Goal: Information Seeking & Learning: Learn about a topic

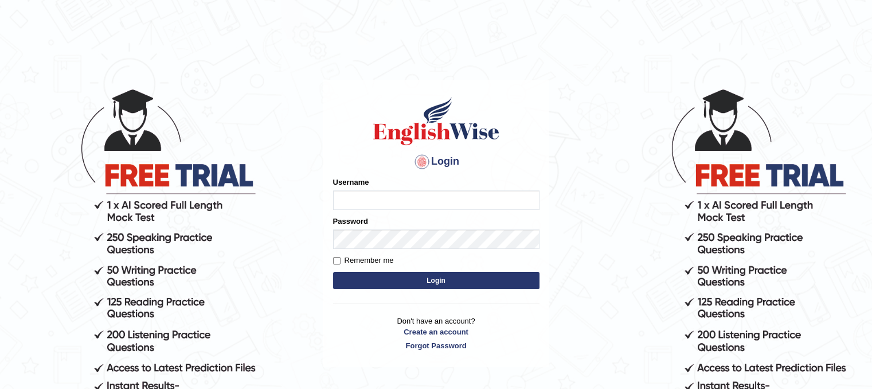
type input "PunamRijal"
click at [464, 281] on button "Login" at bounding box center [436, 280] width 206 height 17
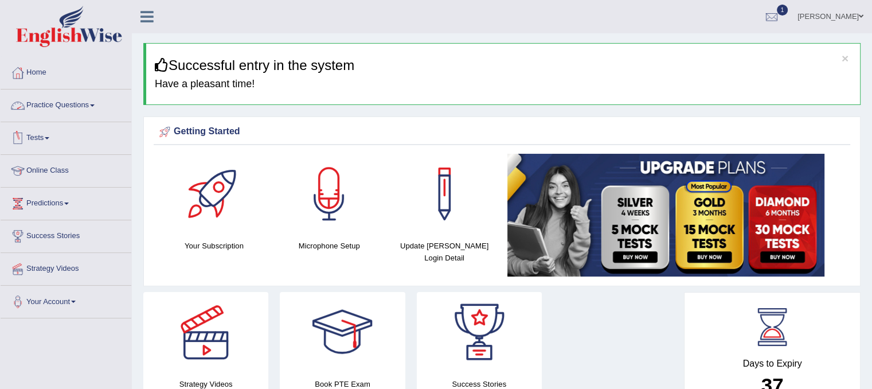
click at [87, 107] on link "Practice Questions" at bounding box center [66, 103] width 131 height 29
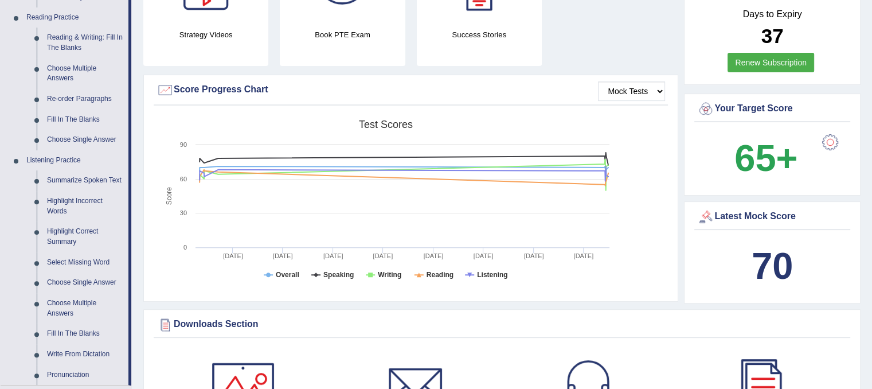
scroll to position [378, 0]
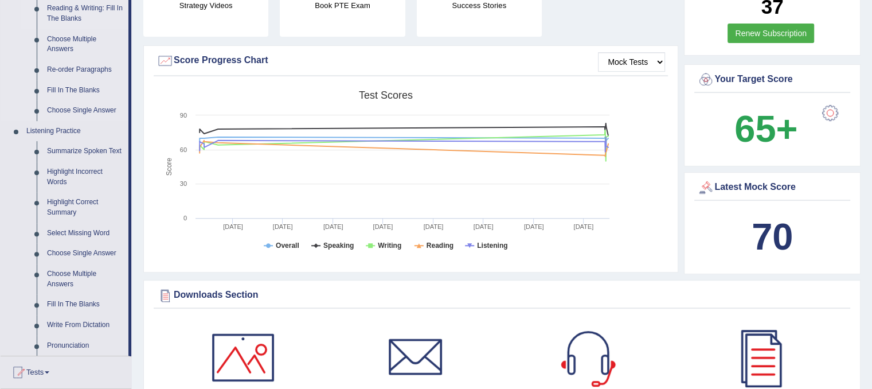
click at [78, 9] on link "Reading & Writing: Fill In The Blanks" at bounding box center [85, 13] width 87 height 30
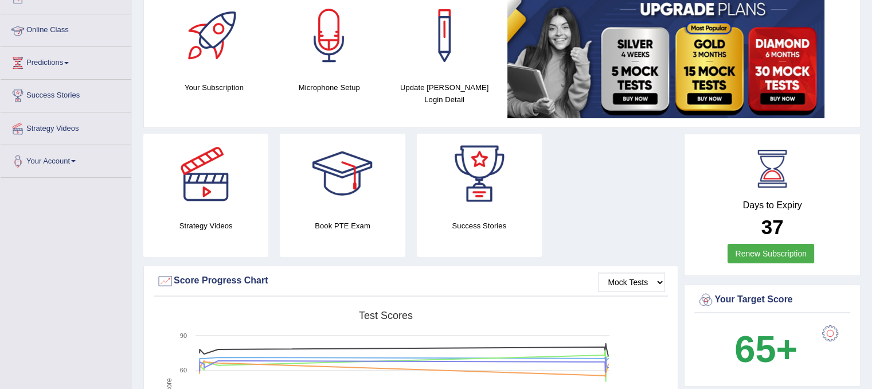
scroll to position [155, 0]
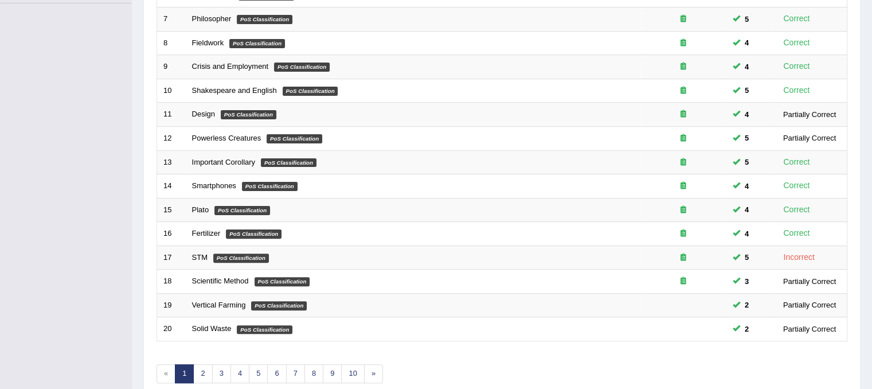
scroll to position [367, 0]
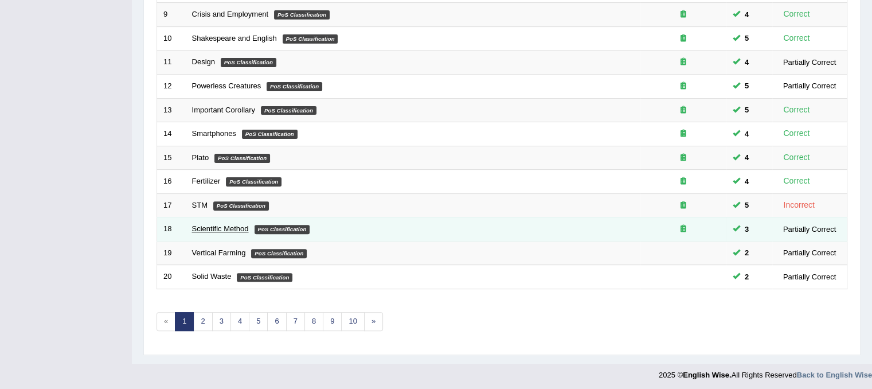
click at [205, 225] on link "Scientific Method" at bounding box center [220, 228] width 57 height 9
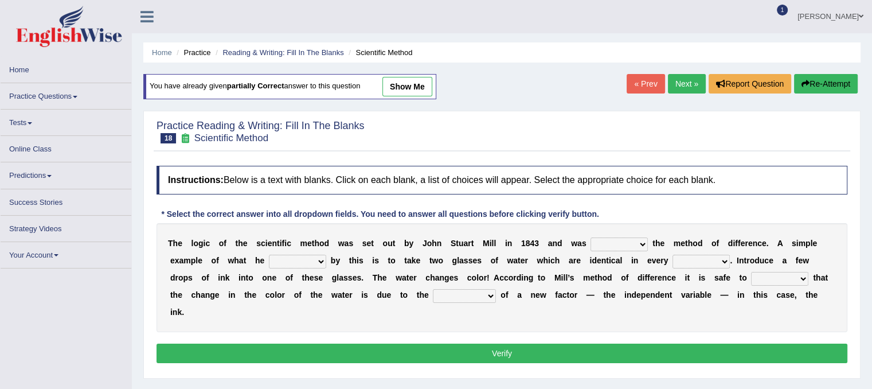
click at [205, 225] on div "T h e l o g i c o f t h e s c i e n t i f i c m e t h o d w a s s e t o u t b y…" at bounding box center [502, 277] width 691 height 109
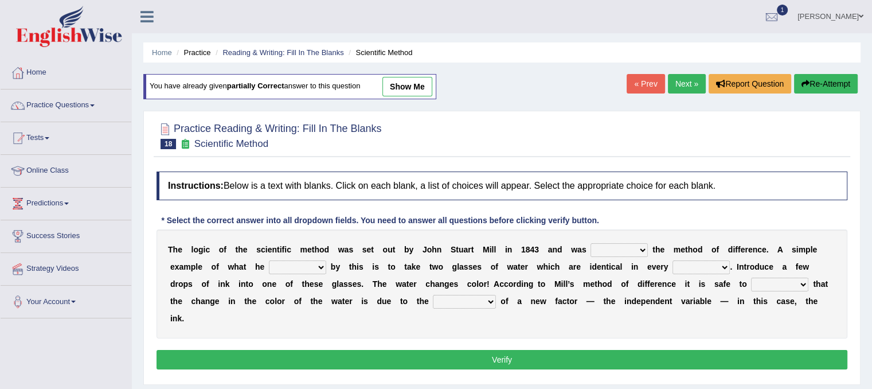
click at [615, 253] on select "pointed claimed demanded named" at bounding box center [618, 250] width 57 height 14
select select "named"
click at [590, 243] on select "pointed claimed demanded named" at bounding box center [618, 250] width 57 height 14
click at [307, 264] on select "capped charged found meant" at bounding box center [297, 267] width 57 height 14
select select "found"
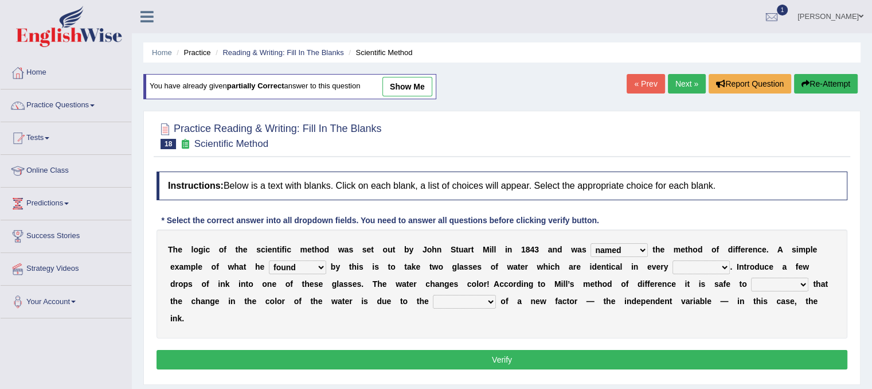
click at [269, 260] on select "capped charged found meant" at bounding box center [297, 267] width 57 height 14
click at [713, 264] on select "thought identity measure respect" at bounding box center [700, 267] width 57 height 14
select select "respect"
click at [672, 260] on select "thought identity measure respect" at bounding box center [700, 267] width 57 height 14
click at [773, 280] on select "assume discuss prefer acclaim" at bounding box center [779, 284] width 57 height 14
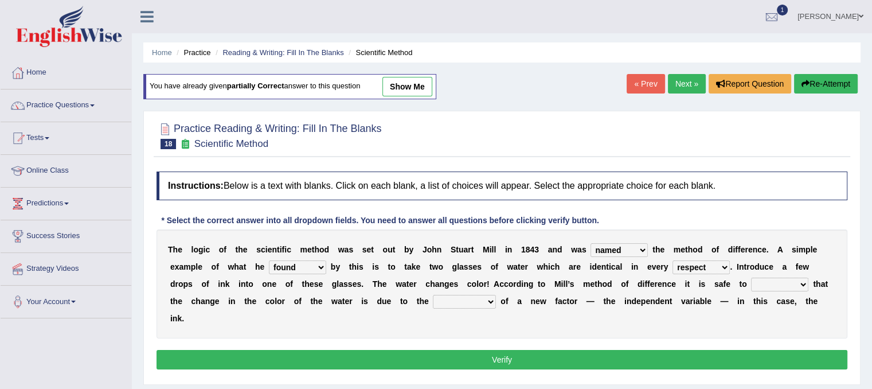
select select "assume"
click at [751, 277] on select "assume discuss prefer acclaim" at bounding box center [779, 284] width 57 height 14
click at [634, 246] on select "pointed claimed demanded named" at bounding box center [618, 250] width 57 height 14
click at [444, 292] on div "T h e l o g i c o f t h e s c i e n t i f i c m e t h o d w a s s e t o u t b y…" at bounding box center [502, 283] width 691 height 109
click at [488, 300] on select "introduction magnitude preparation purification" at bounding box center [464, 302] width 63 height 14
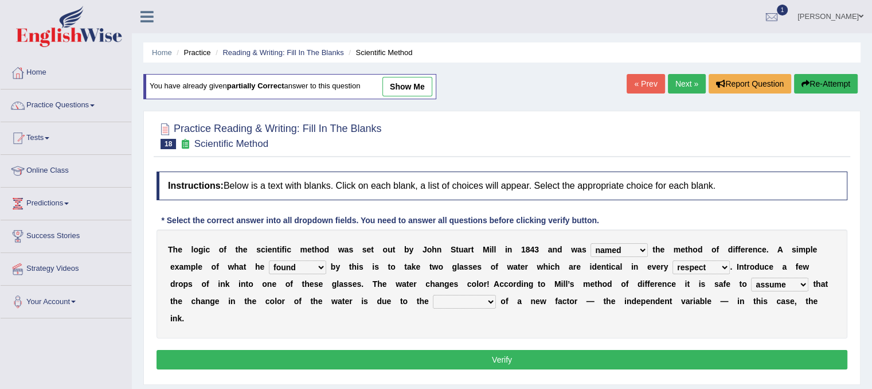
select select "introduction"
click at [433, 295] on select "introduction magnitude preparation purification" at bounding box center [464, 302] width 63 height 14
click at [640, 245] on select "pointed claimed demanded named" at bounding box center [618, 250] width 57 height 14
click at [590, 243] on select "pointed claimed demanded named" at bounding box center [618, 250] width 57 height 14
click at [643, 248] on select "pointed claimed demanded named" at bounding box center [618, 250] width 57 height 14
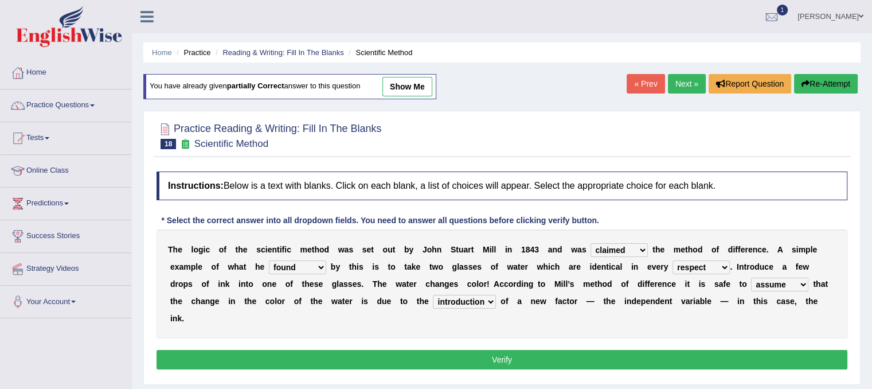
select select "named"
click at [590, 243] on select "pointed claimed demanded named" at bounding box center [618, 250] width 57 height 14
click at [533, 353] on button "Verify" at bounding box center [502, 359] width 691 height 19
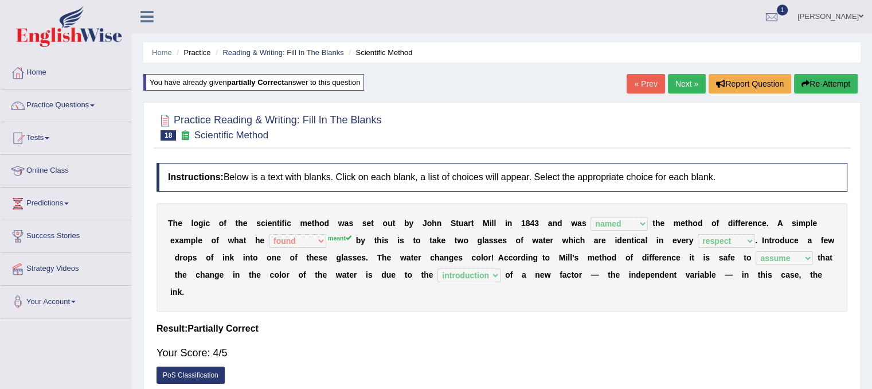
click at [674, 76] on link "Next »" at bounding box center [687, 83] width 38 height 19
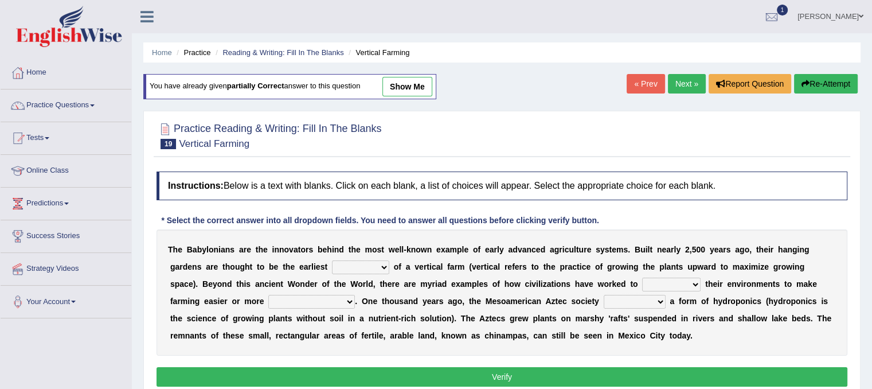
click at [376, 265] on select "prototype failure discredit protocol" at bounding box center [360, 267] width 57 height 14
select select "prototype"
click at [332, 260] on select "prototype failure discredit protocol" at bounding box center [360, 267] width 57 height 14
click at [678, 288] on select "manipulate escape respect disarrange" at bounding box center [671, 284] width 58 height 14
select select "manipulate"
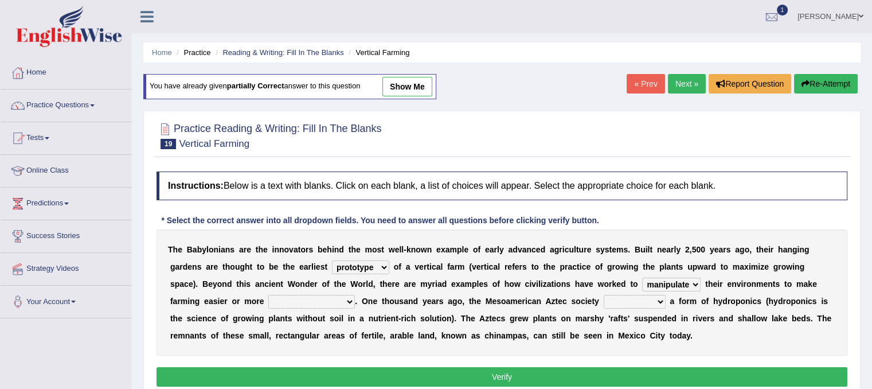
click at [642, 277] on select "manipulate escape respect disarrange" at bounding box center [671, 284] width 58 height 14
click at [335, 310] on div "T h e B a b y l o n i a n s a r e t h e i n n o v a t o r s b e h i n d t h e m…" at bounding box center [502, 292] width 691 height 126
click at [345, 298] on select "productive constructive connective counterproductive" at bounding box center [311, 302] width 87 height 14
select select "productive"
click at [268, 295] on select "productive constructive connective counterproductive" at bounding box center [311, 302] width 87 height 14
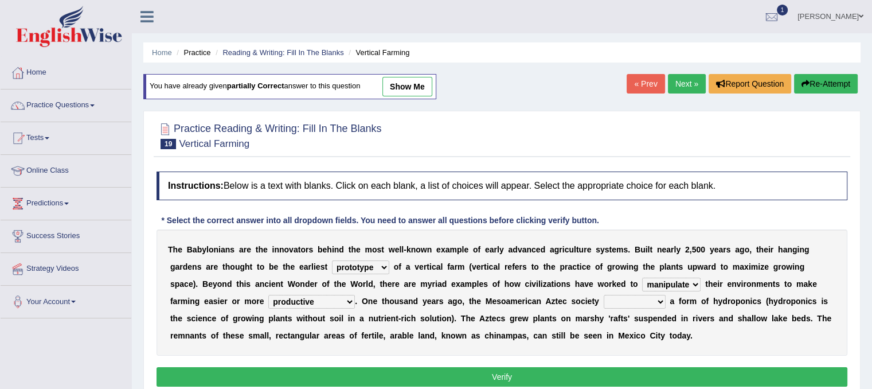
click at [640, 292] on div "T h e B a b y l o n i a n s a r e t h e i n n o v a t o r s b e h i n d t h e m…" at bounding box center [502, 292] width 691 height 126
click at [647, 299] on select "domineered volunteered pioneered engineered" at bounding box center [635, 302] width 62 height 14
select select "pioneered"
click at [604, 295] on select "domineered volunteered pioneered engineered" at bounding box center [635, 302] width 62 height 14
click at [619, 353] on div "T h e B a b y l o n i a n s a r e t h e i n n o v a t o r s b e h i n d t h e m…" at bounding box center [502, 292] width 691 height 126
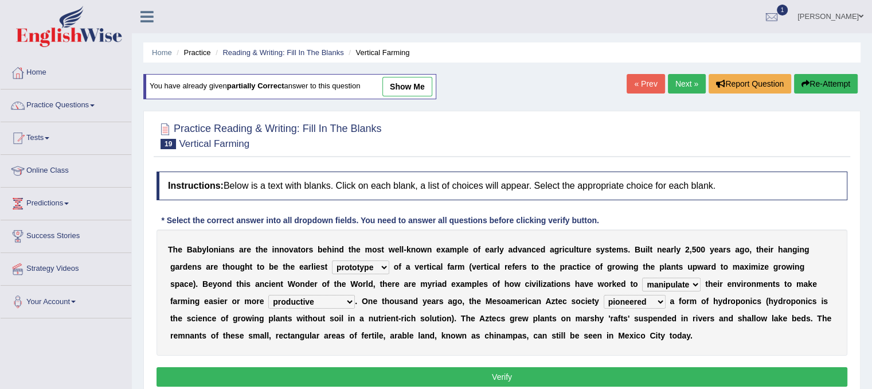
click at [560, 371] on button "Verify" at bounding box center [502, 376] width 691 height 19
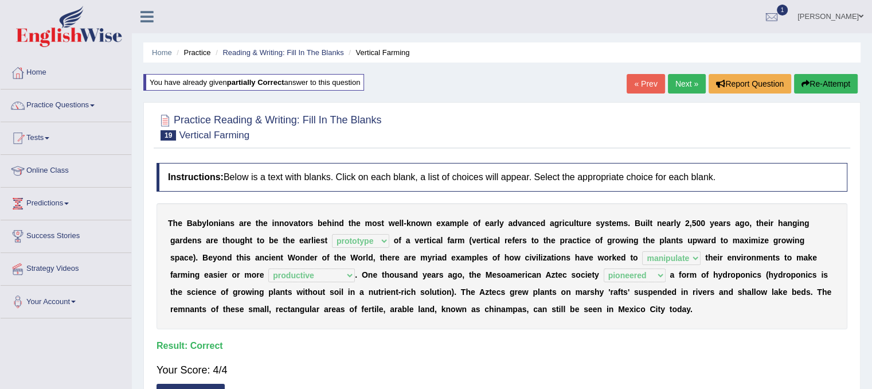
click at [681, 89] on link "Next »" at bounding box center [687, 83] width 38 height 19
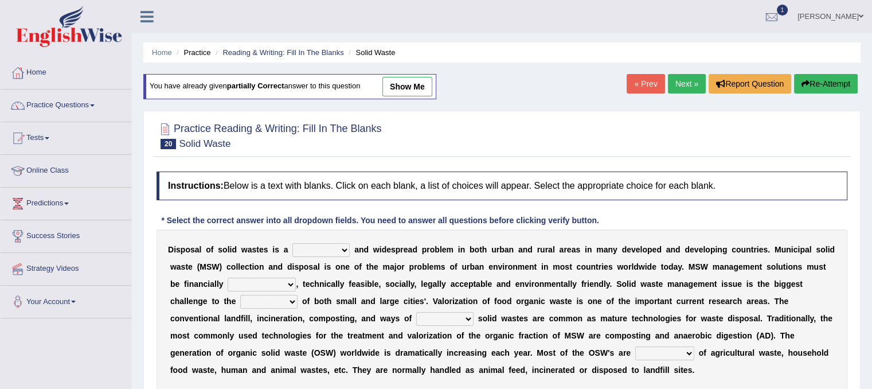
click at [324, 245] on select "slanting stinging stalling shafting" at bounding box center [320, 250] width 57 height 14
select select "stinging"
click at [292, 243] on select "slanting stinging stalling shafting" at bounding box center [320, 250] width 57 height 14
click at [271, 285] on select "unattainable sustainable objectionable treasonable" at bounding box center [262, 284] width 68 height 14
select select "sustainable"
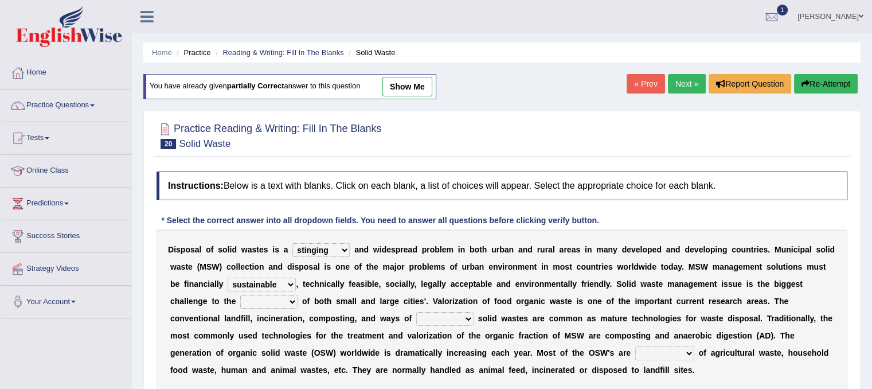
click at [228, 277] on select "unattainable sustainable objectionable treasonable" at bounding box center [262, 284] width 68 height 14
click at [455, 319] on select "reserving preserving deserving handling" at bounding box center [444, 319] width 57 height 14
select select "handling"
click at [416, 312] on select "reserving preserving deserving handling" at bounding box center [444, 319] width 57 height 14
click at [665, 349] on select "composed disposed composing disposing" at bounding box center [664, 353] width 59 height 14
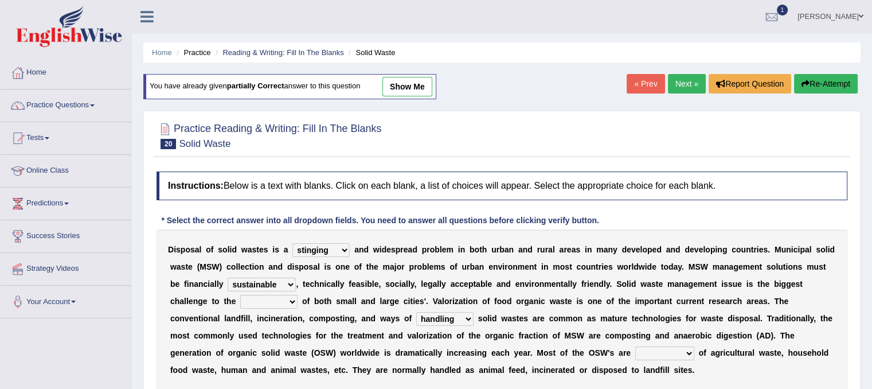
select select "composed"
click at [635, 346] on select "composed disposed composing disposing" at bounding box center [664, 353] width 59 height 14
click at [291, 299] on select "plants culture authorities history" at bounding box center [268, 302] width 57 height 14
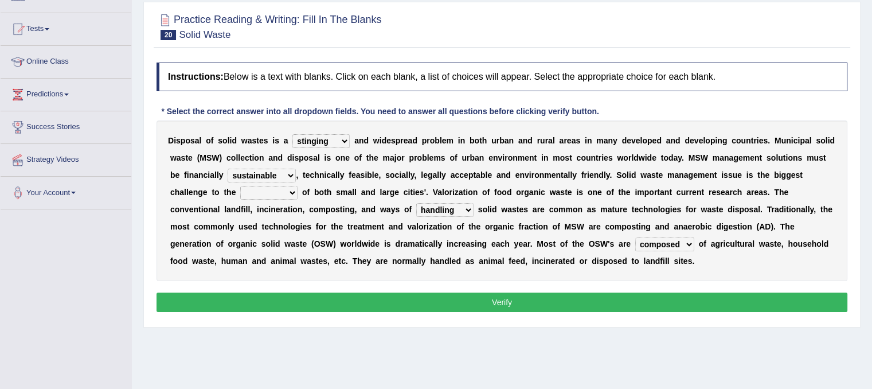
scroll to position [117, 0]
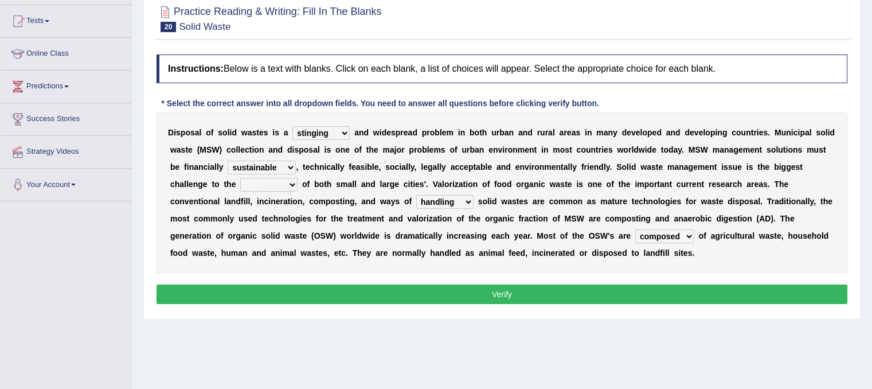
click at [283, 184] on select "plants culture authorities history" at bounding box center [268, 185] width 57 height 14
select select "authorities"
click at [240, 178] on select "plants culture authorities history" at bounding box center [268, 185] width 57 height 14
click at [420, 286] on button "Verify" at bounding box center [502, 293] width 691 height 19
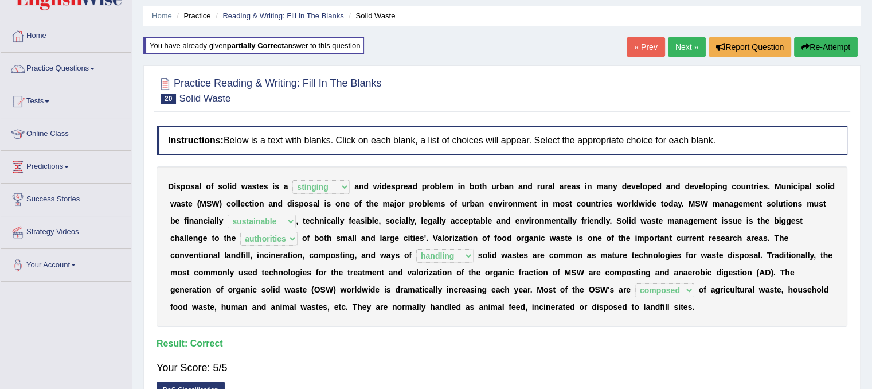
scroll to position [22, 0]
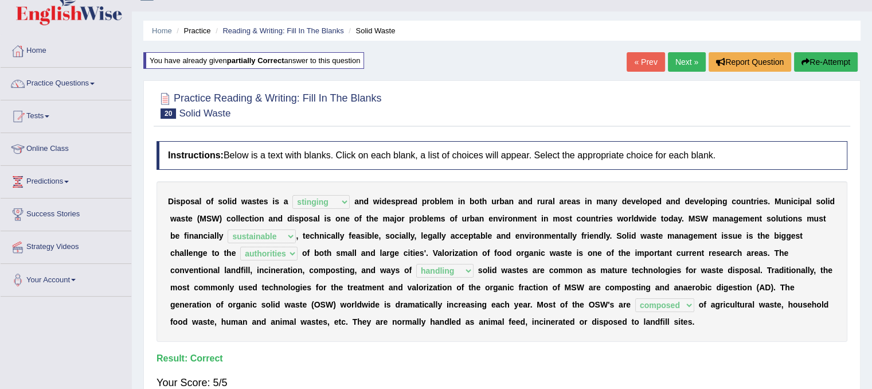
click at [675, 57] on link "Next »" at bounding box center [687, 61] width 38 height 19
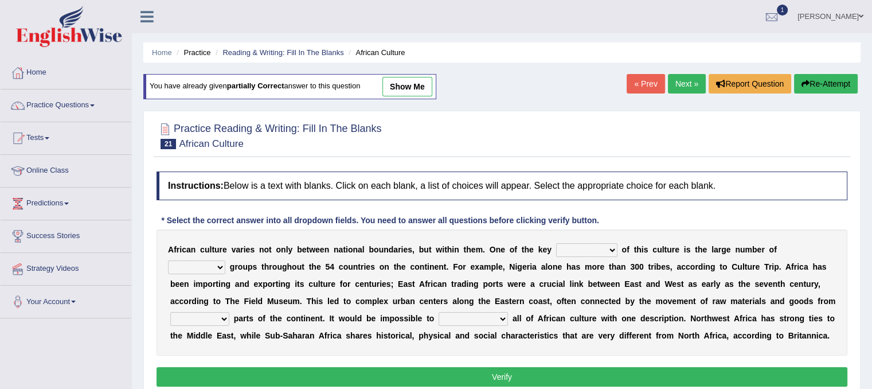
click at [601, 249] on select "conjectures features issues doubts" at bounding box center [586, 250] width 61 height 14
select select "features"
click at [556, 243] on select "conjectures features issues doubts" at bounding box center [586, 250] width 61 height 14
click at [214, 266] on select "ethic ethnic eugenic epic" at bounding box center [196, 267] width 57 height 14
select select "ethnic"
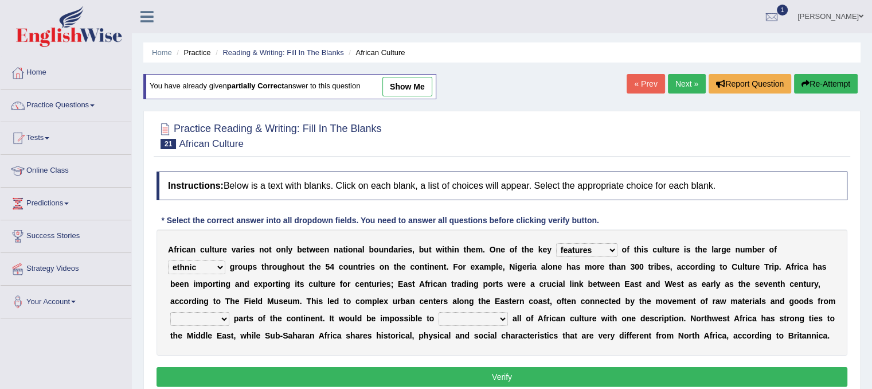
click at [168, 260] on select "ethic ethnic eugenic epic" at bounding box center [196, 267] width 57 height 14
click at [222, 316] on select "forelocked interlocked unlocked landlocked" at bounding box center [199, 319] width 59 height 14
select select "landlocked"
click at [170, 312] on select "forelocked interlocked unlocked landlocked" at bounding box center [199, 319] width 59 height 14
click at [509, 322] on div "A f r i c a n c u l t u r e v a r i e s n o t o n l y b e t w e e n n a t i o n…" at bounding box center [502, 292] width 691 height 126
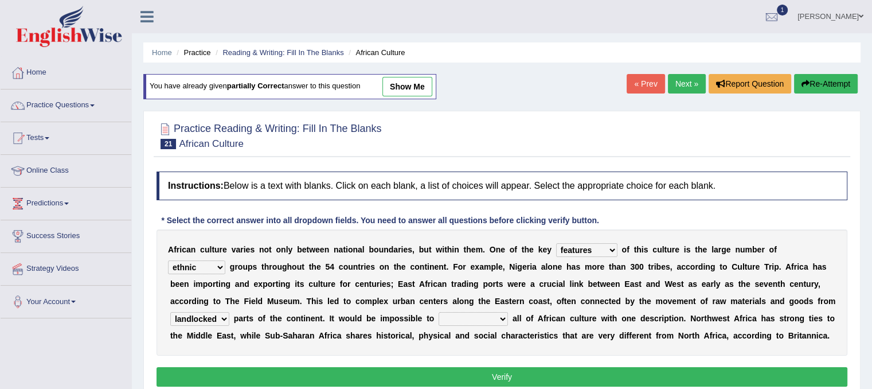
click at [496, 315] on select "characterize conceptualize symbolize synthesize" at bounding box center [473, 319] width 69 height 14
select select "characterize"
click at [439, 312] on select "characterize conceptualize symbolize synthesize" at bounding box center [473, 319] width 69 height 14
click at [502, 371] on button "Verify" at bounding box center [502, 376] width 691 height 19
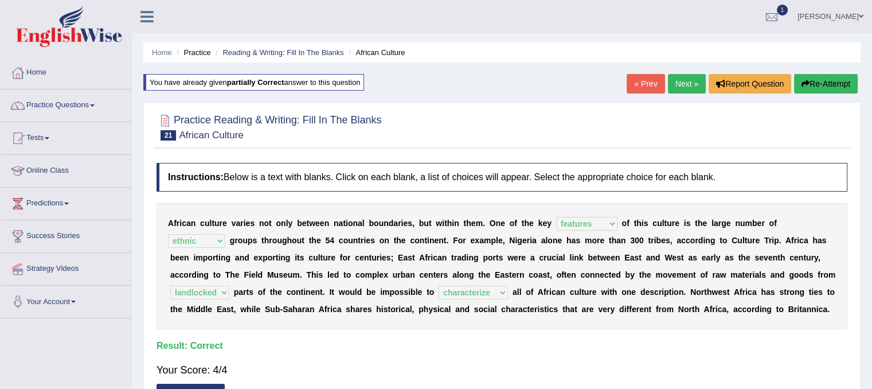
click at [669, 77] on link "Next »" at bounding box center [687, 83] width 38 height 19
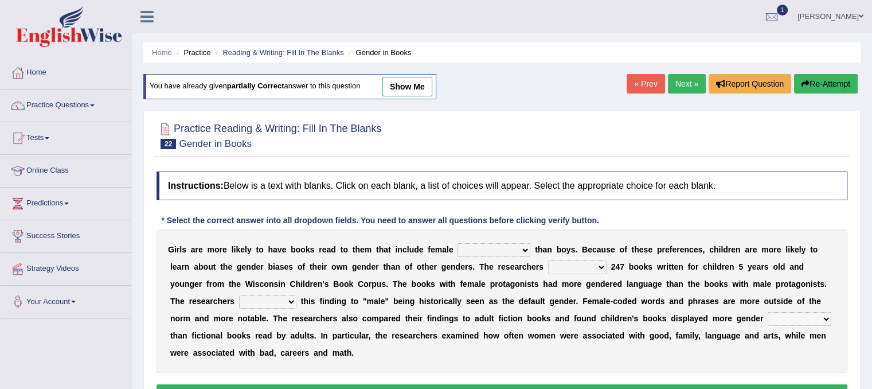
click at [511, 243] on select "protagonists cosmogonists agonists expressionists" at bounding box center [493, 250] width 73 height 14
select select "expressionists"
click at [457, 243] on select "protagonists cosmogonists agonists expressionists" at bounding box center [493, 250] width 73 height 14
click at [594, 264] on select "hydrolyzed paralyzed catalyzed analyzed" at bounding box center [577, 267] width 58 height 14
select select "analyzed"
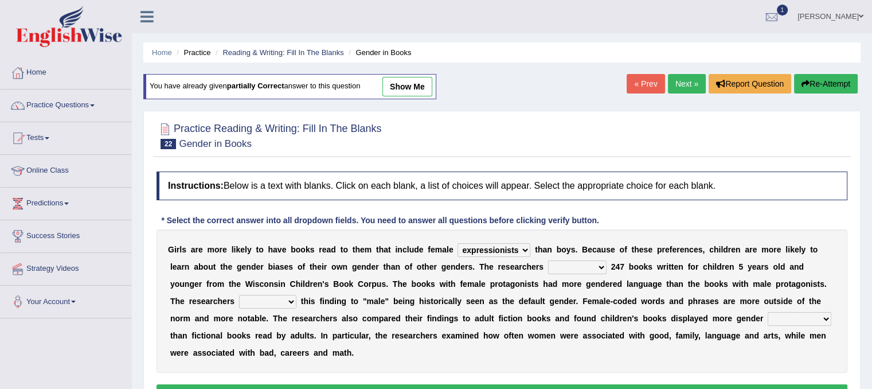
click at [548, 260] on select "hydrolyzed paralyzed catalyzed analyzed" at bounding box center [577, 267] width 58 height 14
click at [286, 304] on select "contribute tribute distribute attribute" at bounding box center [267, 302] width 57 height 14
select select "attribute"
click at [239, 295] on select "contribute tribute distribute attribute" at bounding box center [267, 302] width 57 height 14
click at [816, 315] on select "stereotypes teletypes prototypes electrotypes" at bounding box center [800, 319] width 64 height 14
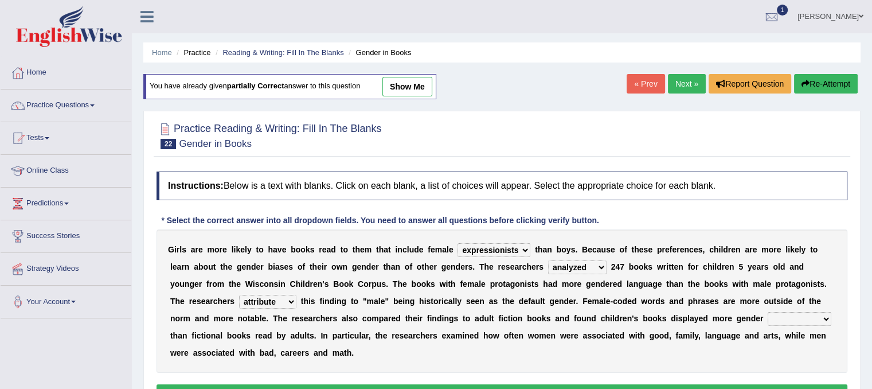
select select "stereotypes"
click at [768, 312] on select "stereotypes teletypes prototypes electrotypes" at bounding box center [800, 319] width 64 height 14
click at [643, 384] on button "Verify" at bounding box center [502, 393] width 691 height 19
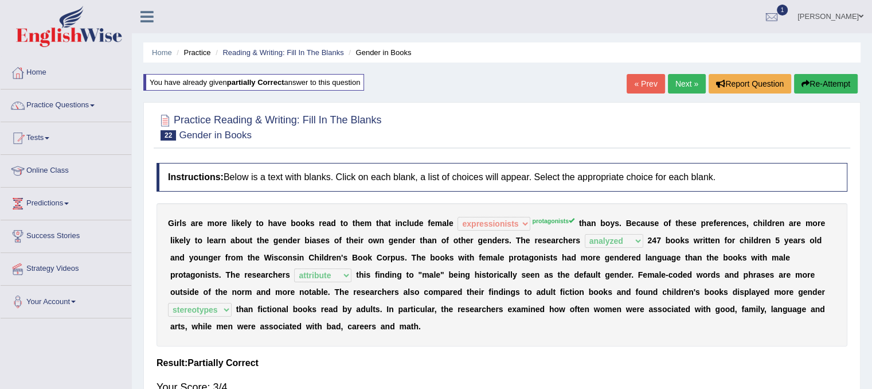
click at [684, 82] on link "Next »" at bounding box center [687, 83] width 38 height 19
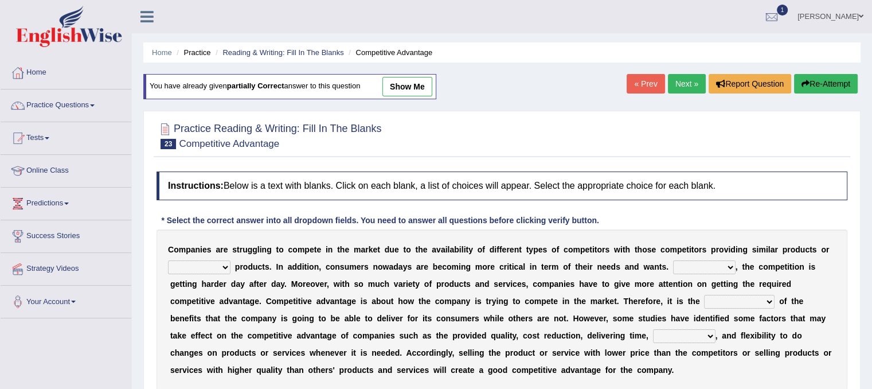
click at [223, 264] on select "constitution restitution substitution institution" at bounding box center [199, 267] width 62 height 14
select select "substitution"
click at [168, 260] on select "constitution restitution substitution institution" at bounding box center [199, 267] width 62 height 14
click at [719, 263] on select "However Instead Additionally Therefore" at bounding box center [704, 267] width 62 height 14
select select "Additionally"
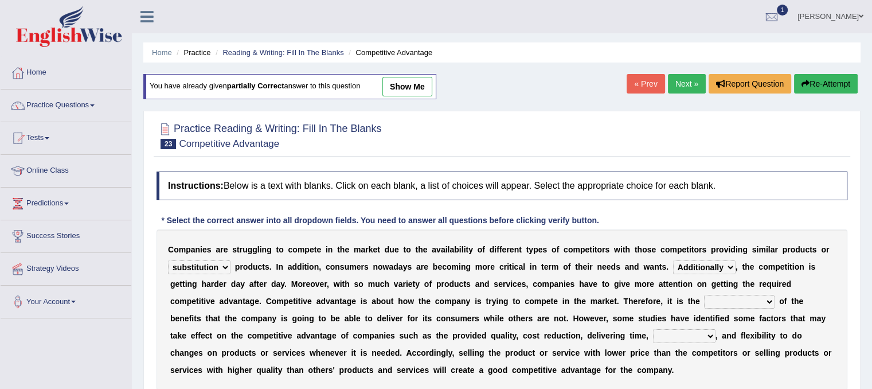
click at [673, 260] on select "However Instead Additionally Therefore" at bounding box center [704, 267] width 62 height 14
click at [761, 300] on select "dissemination ordination determination incarnation" at bounding box center [739, 302] width 71 height 14
select select "determination"
click at [704, 295] on select "dissemination ordination determination incarnation" at bounding box center [739, 302] width 71 height 14
click at [711, 334] on select "captivation aggregation deprivation innovation" at bounding box center [684, 336] width 62 height 14
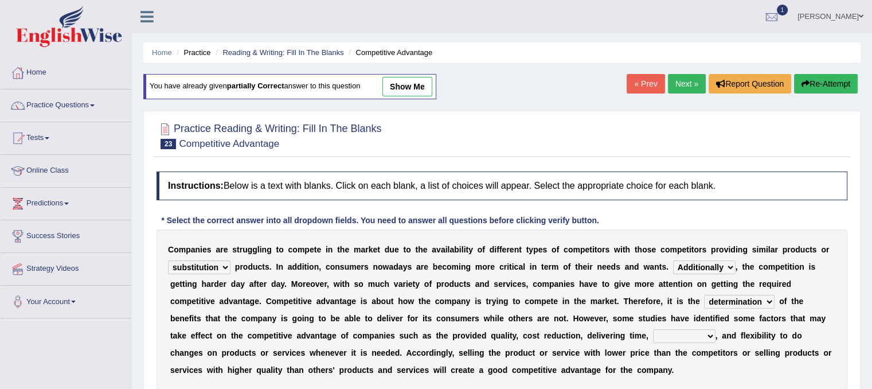
click at [810, 280] on div "C o m p a n i e s a r e s t r u g g l i n g t o c o m p e t e i n t h e m a r k…" at bounding box center [502, 309] width 691 height 161
click at [707, 340] on select "captivation aggregation deprivation innovation" at bounding box center [684, 336] width 62 height 14
select select "captivation"
click at [653, 329] on select "captivation aggregation deprivation innovation" at bounding box center [684, 336] width 62 height 14
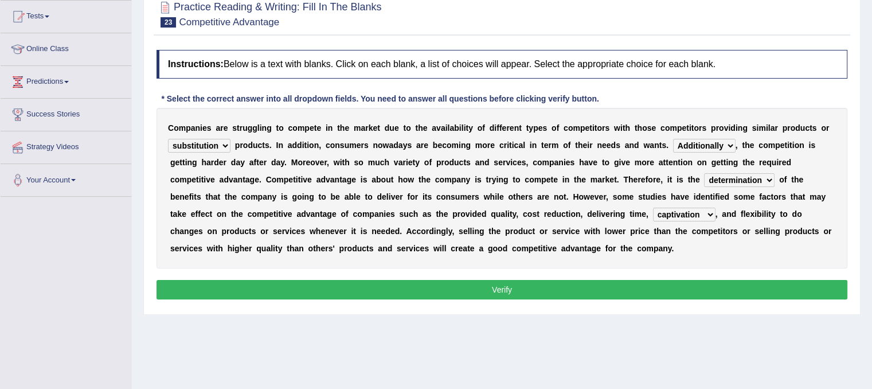
scroll to position [158, 0]
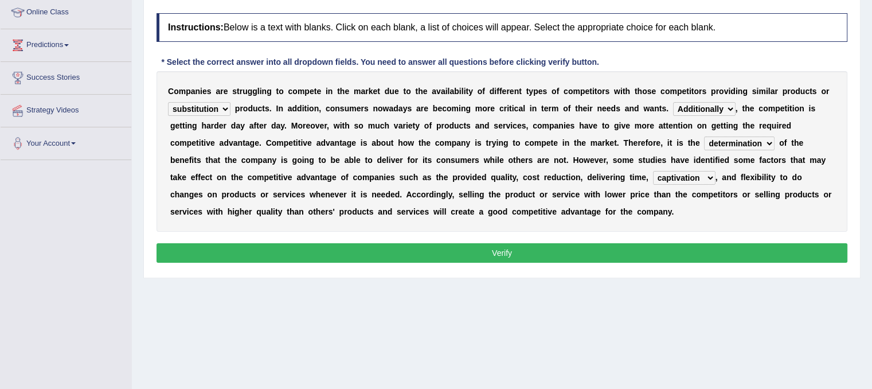
click at [569, 255] on button "Verify" at bounding box center [502, 252] width 691 height 19
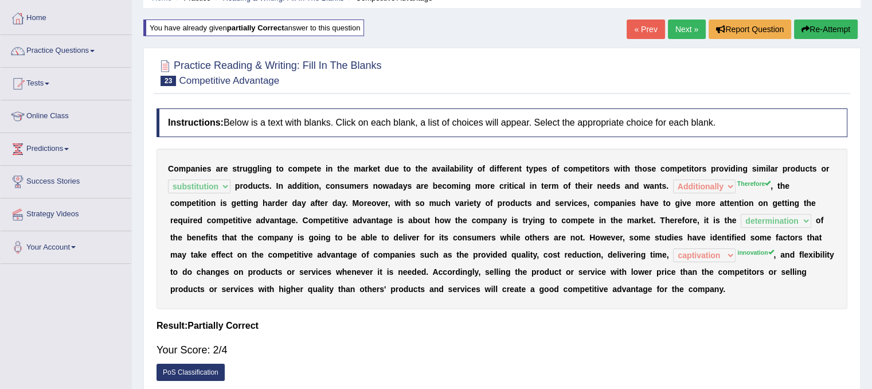
scroll to position [60, 0]
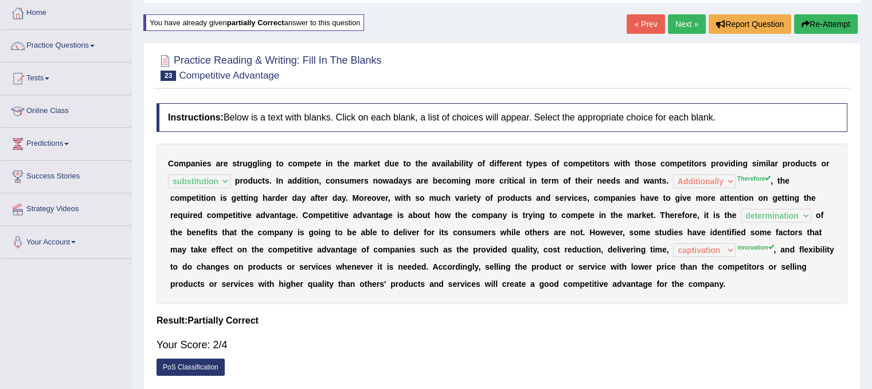
click at [676, 28] on link "Next »" at bounding box center [687, 23] width 38 height 19
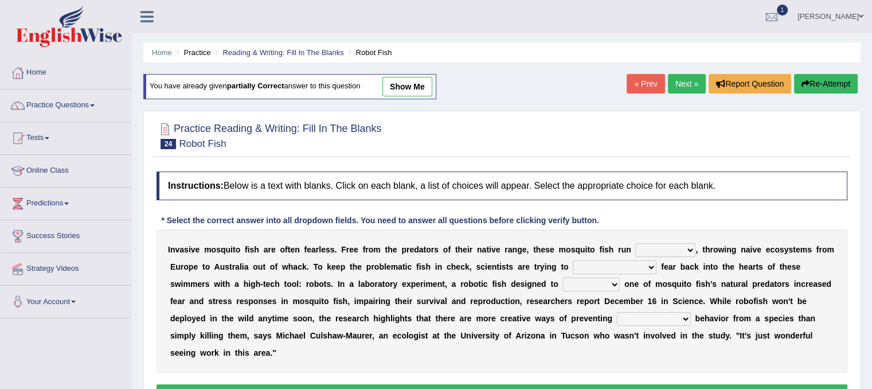
click at [686, 243] on select "occupant flippant rampant concordant" at bounding box center [665, 250] width 60 height 14
select select "rampant"
click at [635, 243] on select "occupant flippant rampant concordant" at bounding box center [665, 250] width 60 height 14
click at [623, 265] on select "accept spike strike [PERSON_NAME]" at bounding box center [615, 267] width 84 height 14
select select "spike"
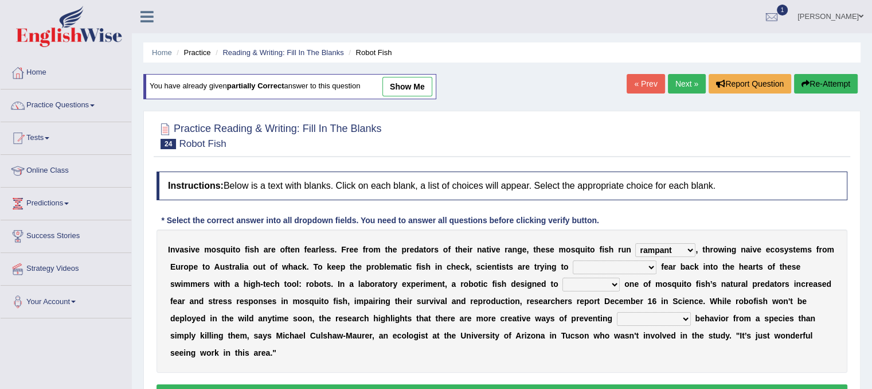
click at [573, 260] on select "accept spike strike [PERSON_NAME]" at bounding box center [615, 267] width 84 height 14
click at [562, 283] on select "bequest mimic battle conquest" at bounding box center [590, 284] width 57 height 14
select select "mimic"
click at [562, 277] on select "bequest mimic battle conquest" at bounding box center [590, 284] width 57 height 14
click at [617, 316] on select "unprivileged unprecedented uncharted unwanted" at bounding box center [654, 319] width 74 height 14
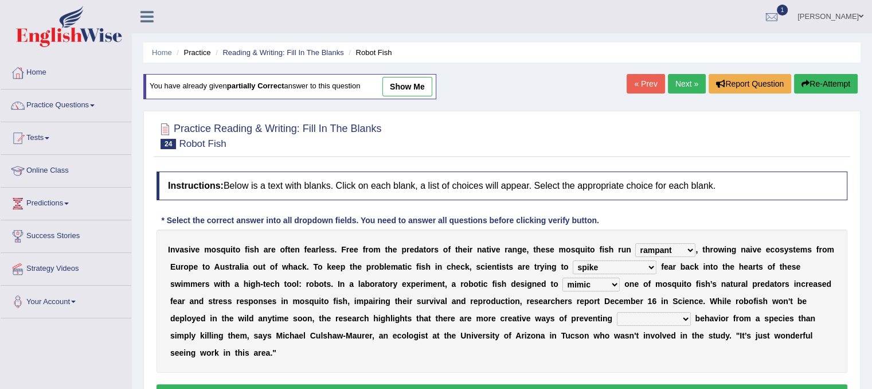
select select "uncharted"
click at [617, 312] on select "unprivileged unprecedented uncharted unwanted" at bounding box center [654, 319] width 74 height 14
click at [615, 384] on button "Verify" at bounding box center [502, 393] width 691 height 19
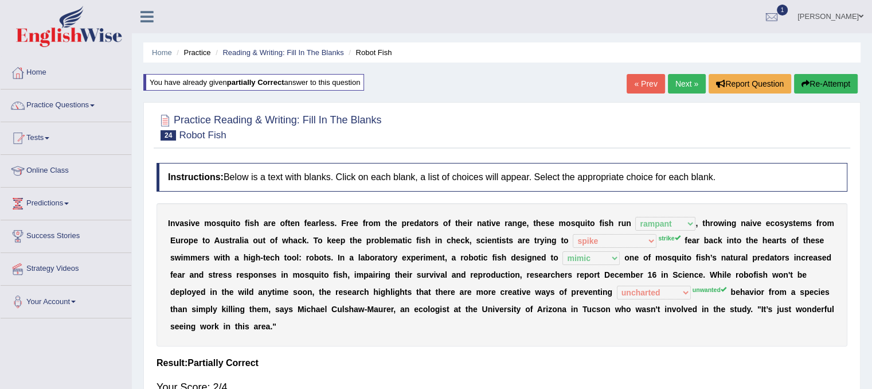
click at [686, 83] on link "Next »" at bounding box center [687, 83] width 38 height 19
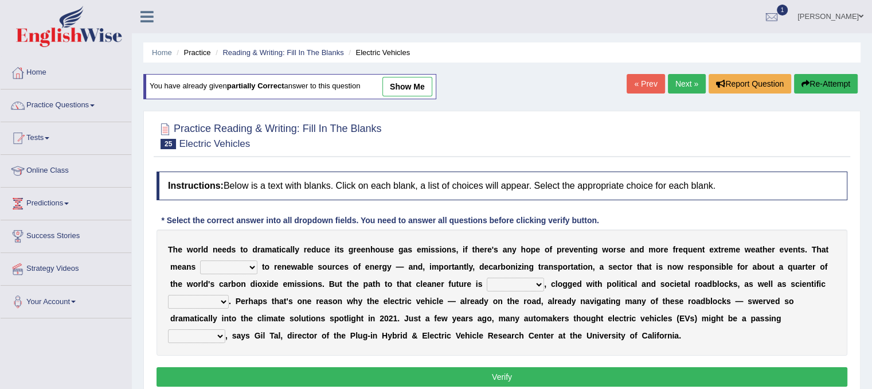
click at [249, 264] on select "grafting drafting crafting shifting" at bounding box center [228, 267] width 57 height 14
select select "shifting"
click at [200, 260] on select "grafting drafting crafting shifting" at bounding box center [228, 267] width 57 height 14
click at [526, 286] on select "daunting daunted daunt dauntless" at bounding box center [515, 284] width 57 height 14
select select "daunting"
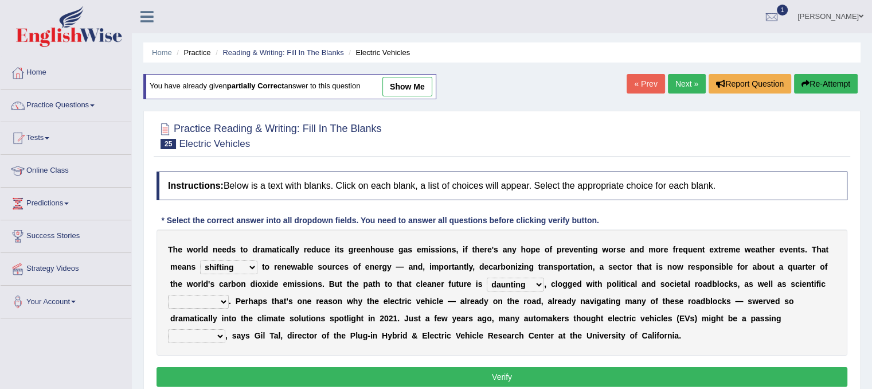
click at [487, 277] on select "daunting daunted daunt dauntless" at bounding box center [515, 284] width 57 height 14
click at [219, 301] on select "spectacles obstacles tentacles receptacles" at bounding box center [198, 302] width 61 height 14
select select "obstacles"
click at [168, 295] on select "spectacles obstacles tentacles receptacles" at bounding box center [198, 302] width 61 height 14
click at [216, 339] on select "fad gad tad lad" at bounding box center [196, 336] width 57 height 14
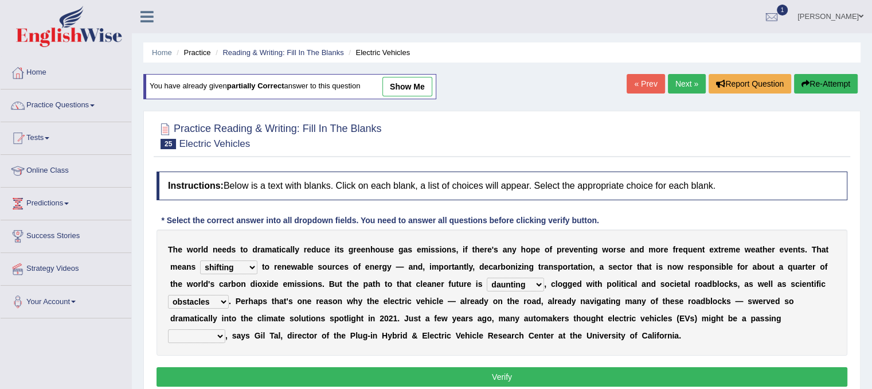
select select "fad"
click at [168, 329] on select "fad gad tad lad" at bounding box center [196, 336] width 57 height 14
click at [328, 367] on button "Verify" at bounding box center [502, 376] width 691 height 19
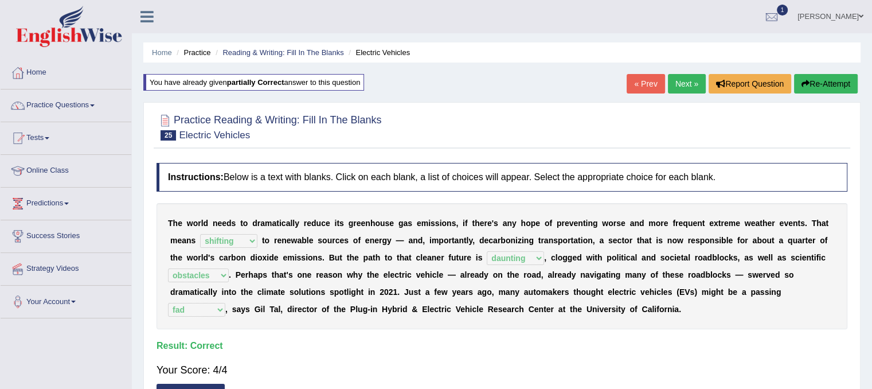
click at [693, 80] on link "Next »" at bounding box center [687, 83] width 38 height 19
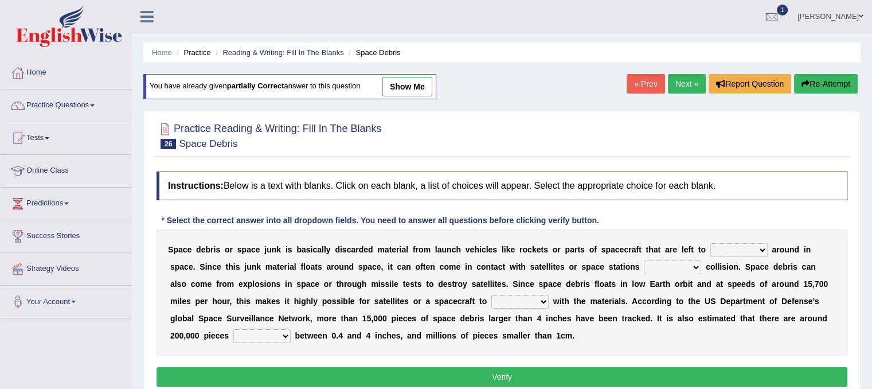
click at [730, 248] on select "twist center roam loll" at bounding box center [738, 250] width 57 height 14
select select "roam"
click at [710, 243] on select "twist center roam loll" at bounding box center [738, 250] width 57 height 14
click at [691, 265] on select "risks risk risked risking" at bounding box center [672, 267] width 57 height 14
select select "risk"
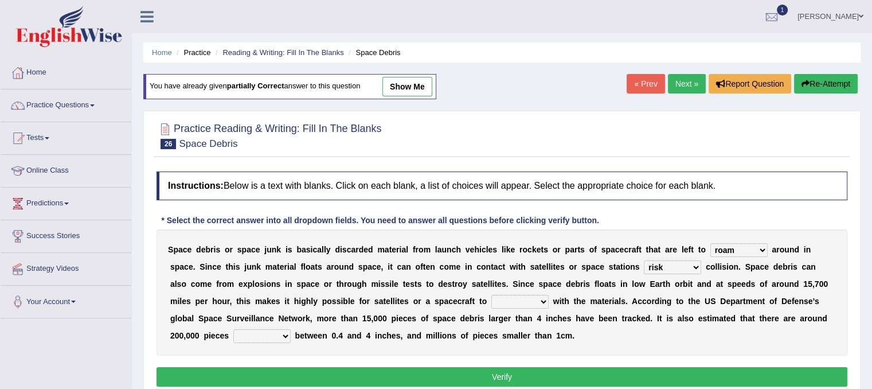
click at [644, 260] on select "risks risk risked risking" at bounding box center [672, 267] width 57 height 14
click at [695, 266] on select "risks risk risked risking" at bounding box center [672, 267] width 57 height 14
click at [724, 222] on div "Instructions: Below is a text with blanks. Click on each blank, a list of choic…" at bounding box center [502, 281] width 697 height 230
click at [507, 299] on select "collect collate collide collocate" at bounding box center [519, 302] width 57 height 14
select select "collide"
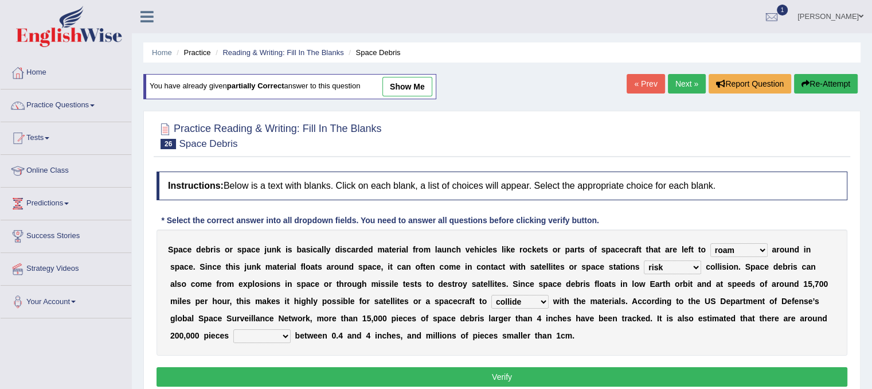
click at [491, 295] on select "collect collate collide collocate" at bounding box center [519, 302] width 57 height 14
click at [250, 338] on select "sized sizing size sizes" at bounding box center [261, 336] width 57 height 14
click at [233, 329] on select "sized sizing size sizes" at bounding box center [261, 336] width 57 height 14
click at [240, 333] on select "sized sizing size sizes" at bounding box center [261, 336] width 57 height 14
select select "size"
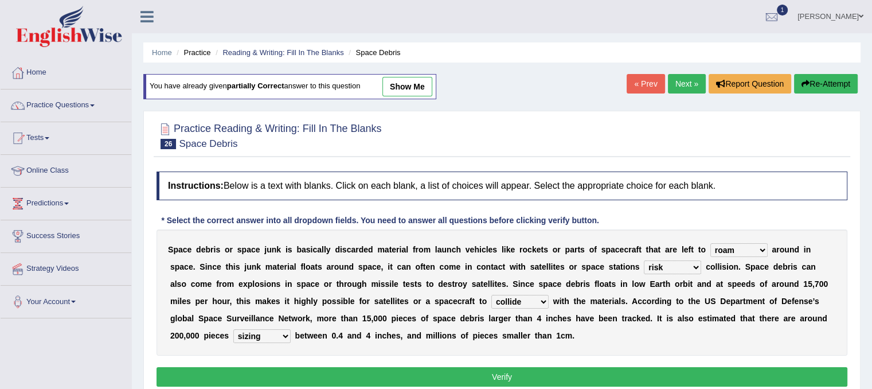
click at [233, 329] on select "sized sizing size sizes" at bounding box center [261, 336] width 57 height 14
click at [323, 378] on button "Verify" at bounding box center [502, 376] width 691 height 19
